Goal: Find specific page/section: Find specific page/section

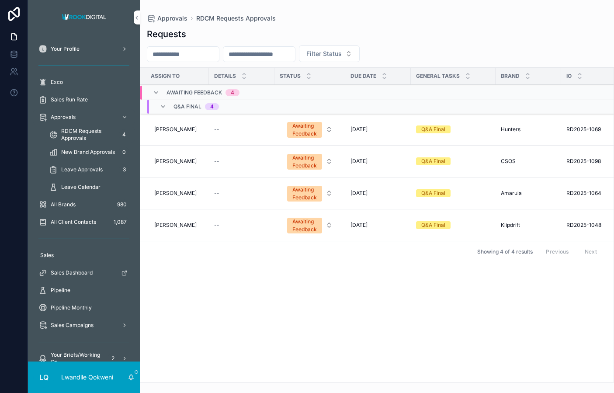
click at [67, 98] on span "Sales Run Rate" at bounding box center [69, 99] width 37 height 7
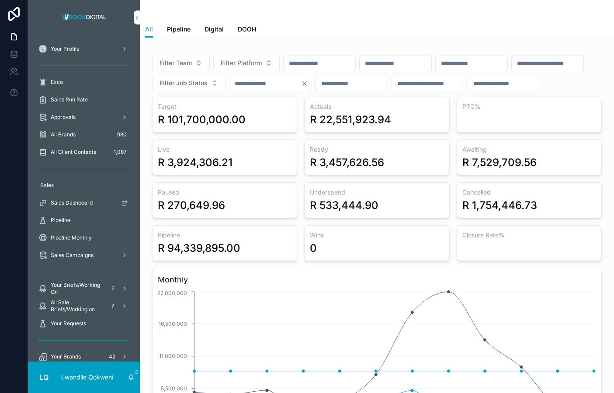
click at [205, 64] on button "Filter Team" at bounding box center [181, 63] width 58 height 17
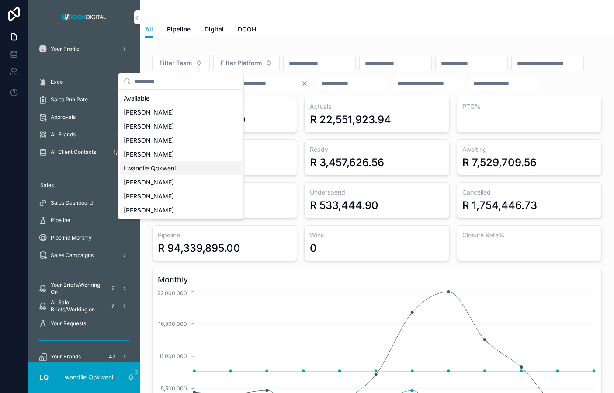
click at [183, 170] on div "Lwandile Qokweni" at bounding box center [181, 168] width 122 height 14
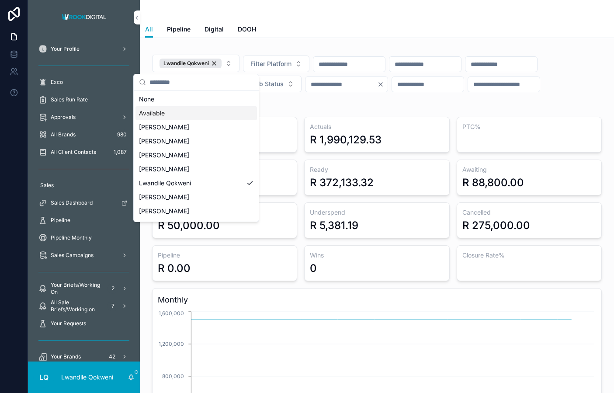
click at [444, 100] on div "Lwandile Qokweni Filter Platform Filter Job Status ****" at bounding box center [377, 83] width 450 height 57
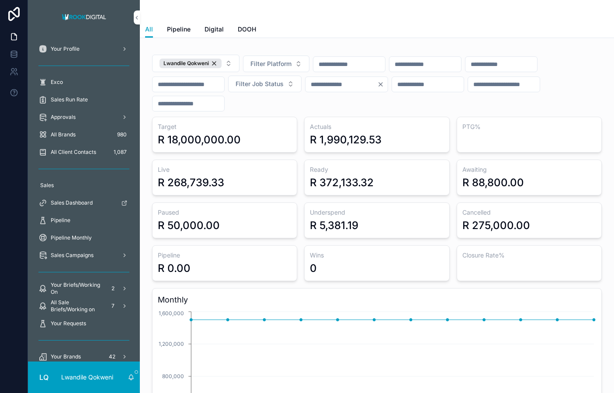
click at [216, 63] on div "Lwandile Qokweni" at bounding box center [191, 64] width 62 height 10
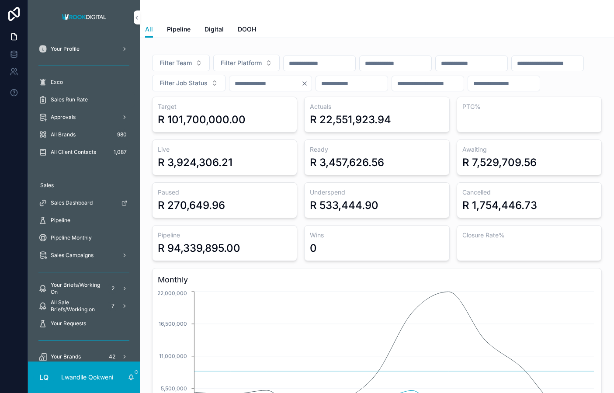
click at [267, 64] on button "Filter Platform" at bounding box center [246, 63] width 66 height 17
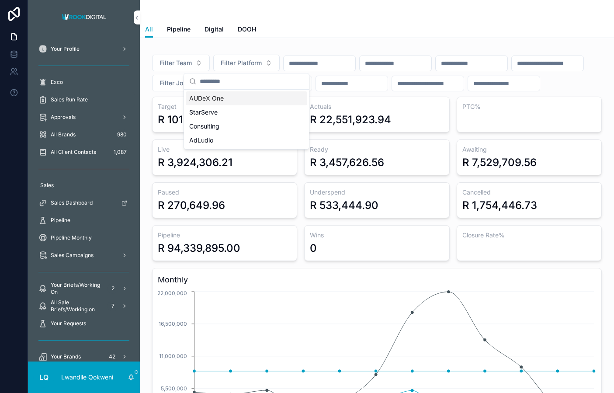
click at [61, 80] on span "Exco" at bounding box center [57, 82] width 12 height 7
